Goal: Task Accomplishment & Management: Use online tool/utility

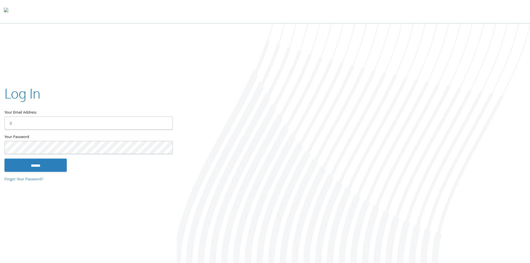
type input "**********"
click at [28, 160] on input "******" at bounding box center [35, 164] width 62 height 13
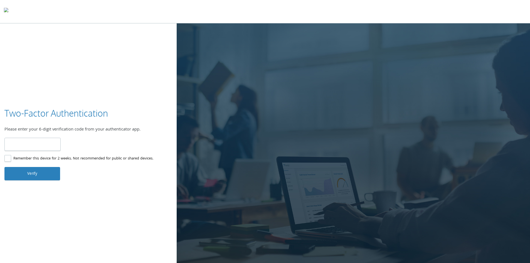
type input "******"
